Goal: Check status: Check status

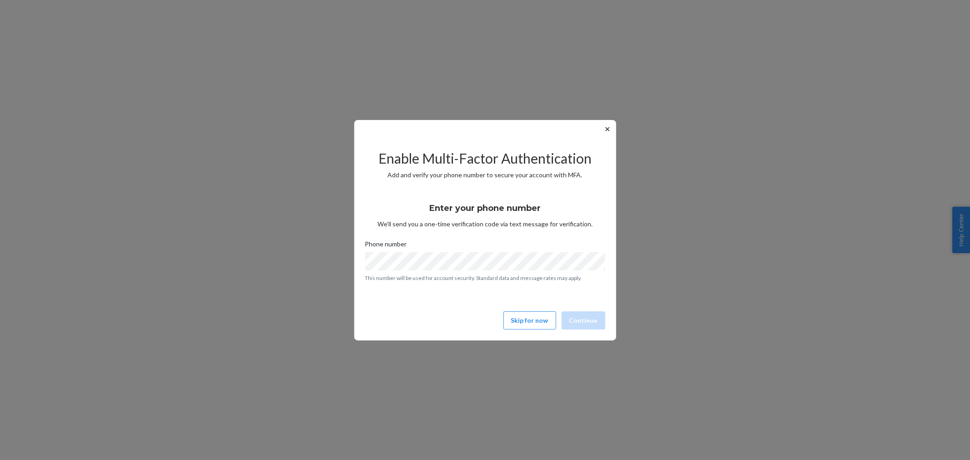
click at [606, 131] on button "✕" at bounding box center [608, 129] width 10 height 11
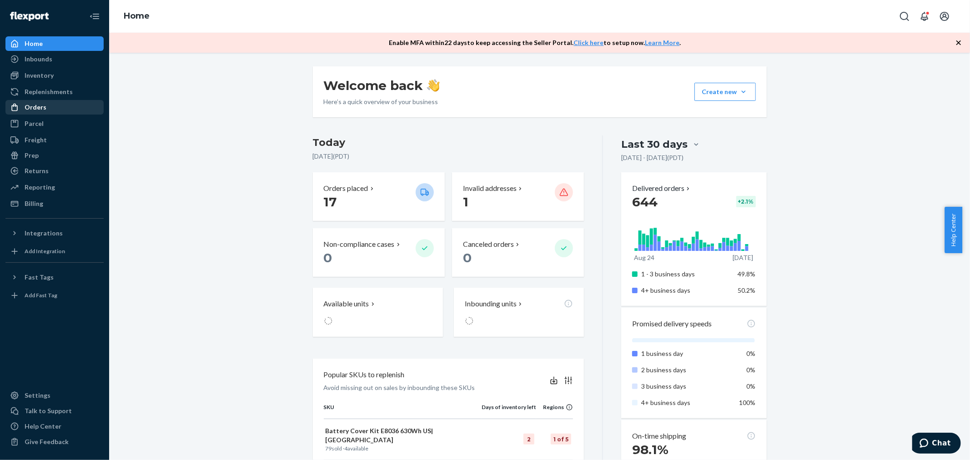
click at [35, 56] on div "Inbounds" at bounding box center [39, 59] width 28 height 9
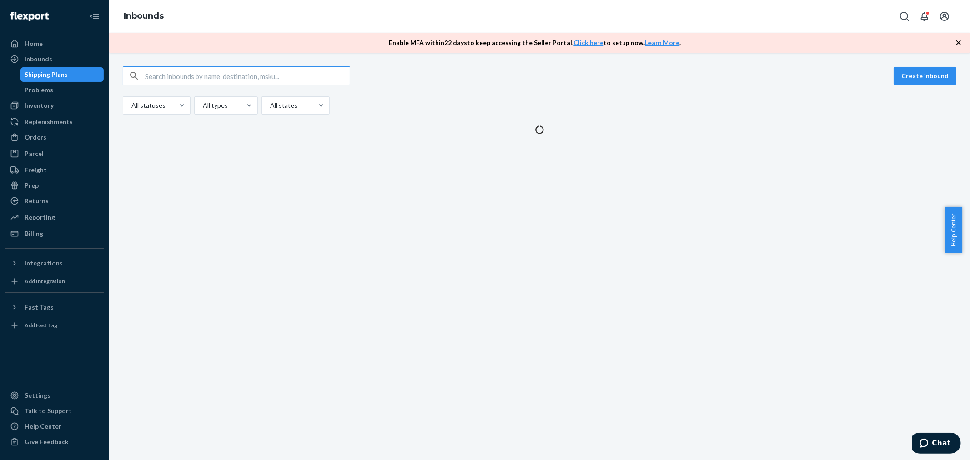
click at [49, 55] on div "Inbounds" at bounding box center [39, 59] width 28 height 9
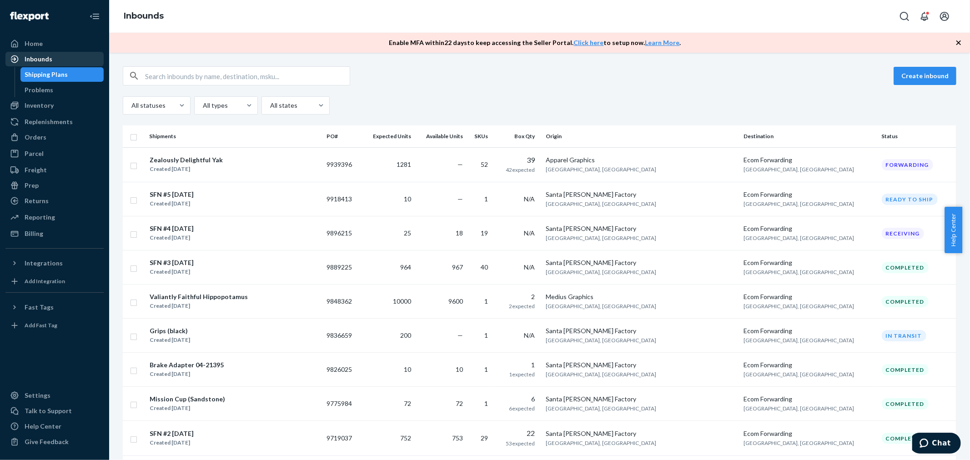
click at [41, 55] on div "Inbounds" at bounding box center [39, 59] width 28 height 9
click at [199, 176] on td "Zealously Delightful Yak Created Sep 18, 2025" at bounding box center [234, 164] width 177 height 35
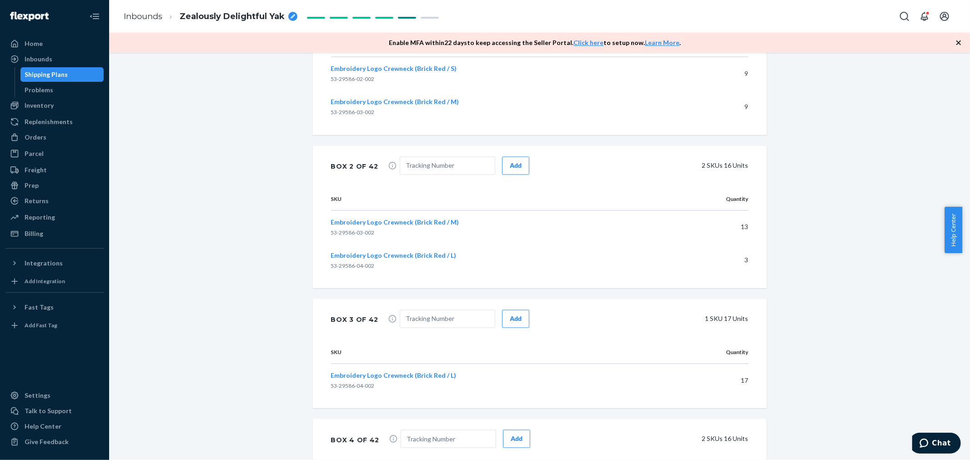
scroll to position [4499, 0]
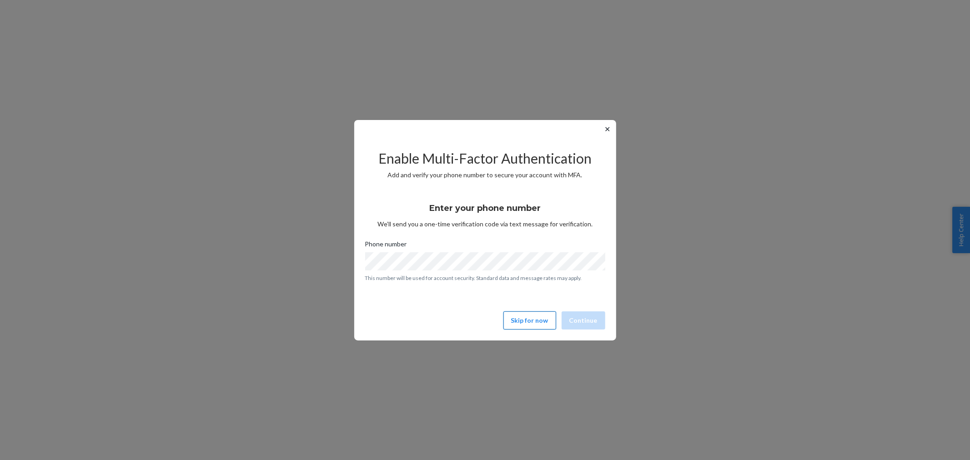
click at [530, 318] on button "Skip for now" at bounding box center [530, 321] width 53 height 18
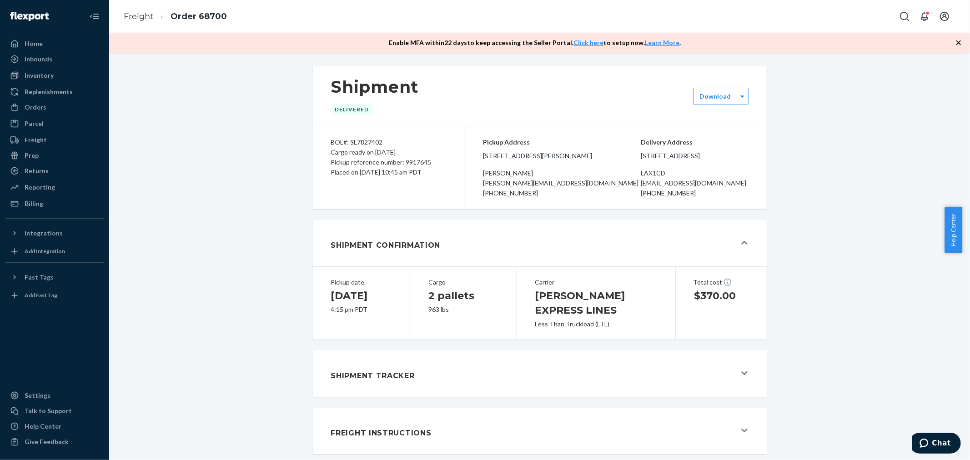
scroll to position [5, 0]
click at [467, 369] on div "Shipment Tracker" at bounding box center [533, 374] width 405 height 25
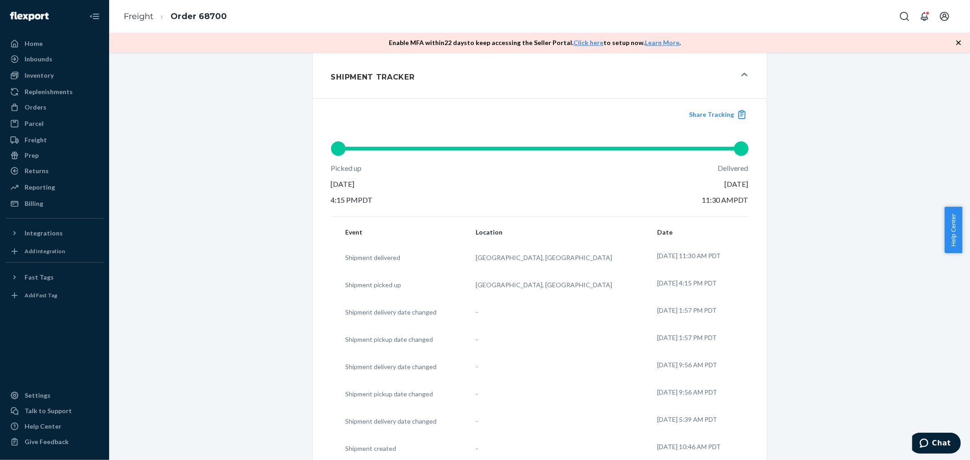
scroll to position [380, 0]
